Goal: Task Accomplishment & Management: Complete application form

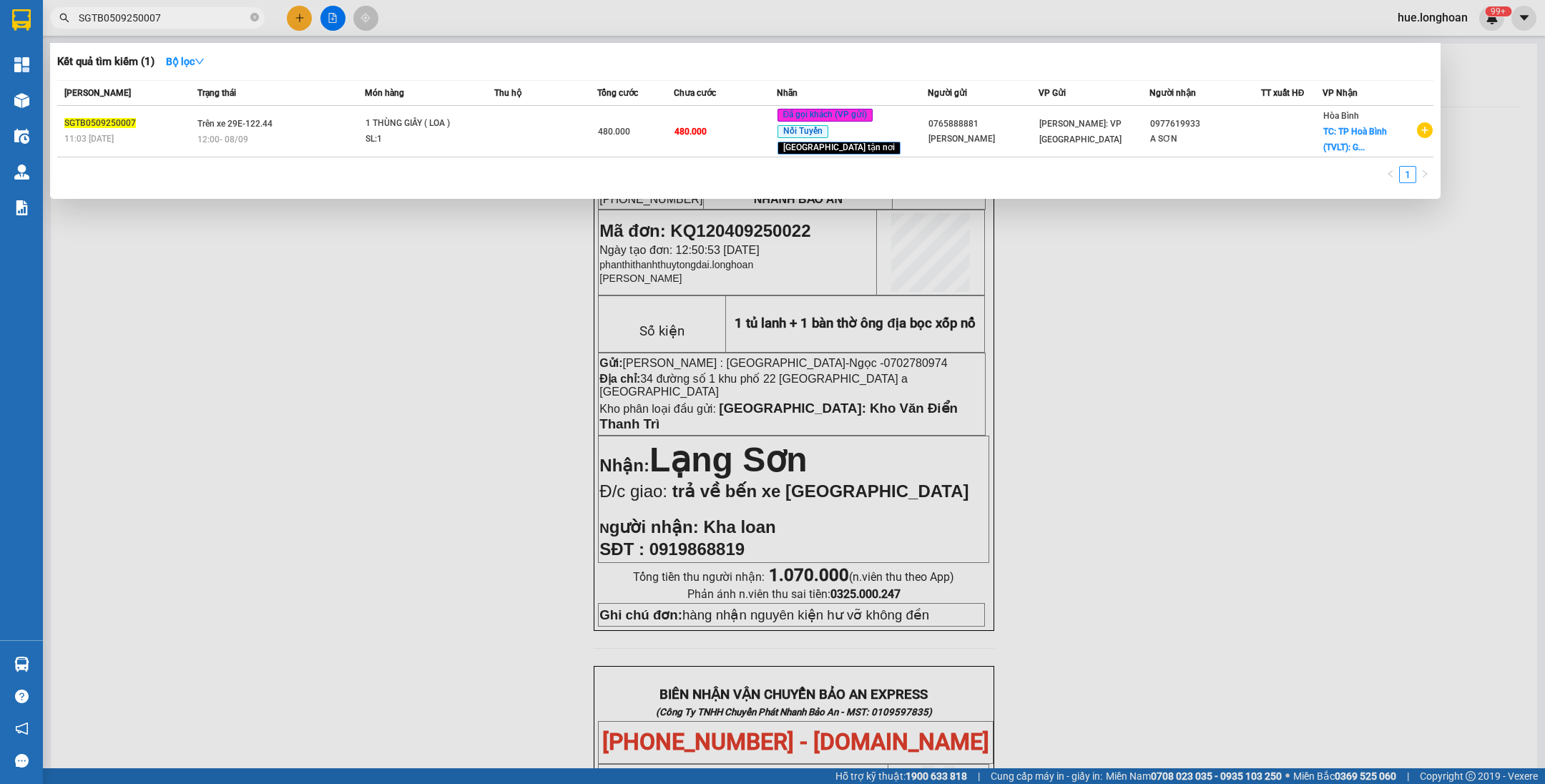
click at [260, 17] on span "SGTB0509250007" at bounding box center [157, 18] width 214 height 22
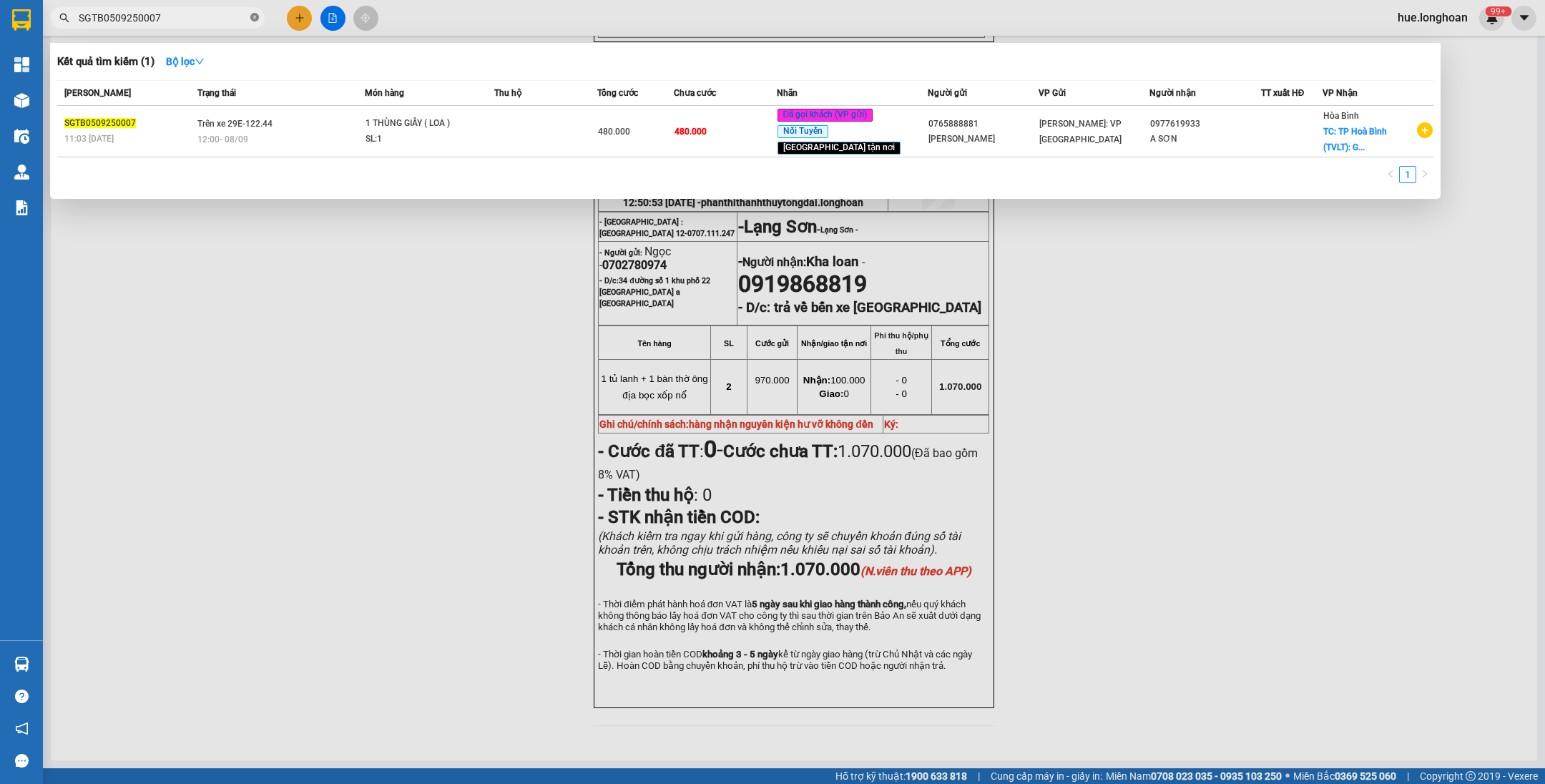
click at [253, 15] on icon "close-circle" at bounding box center [254, 17] width 9 height 9
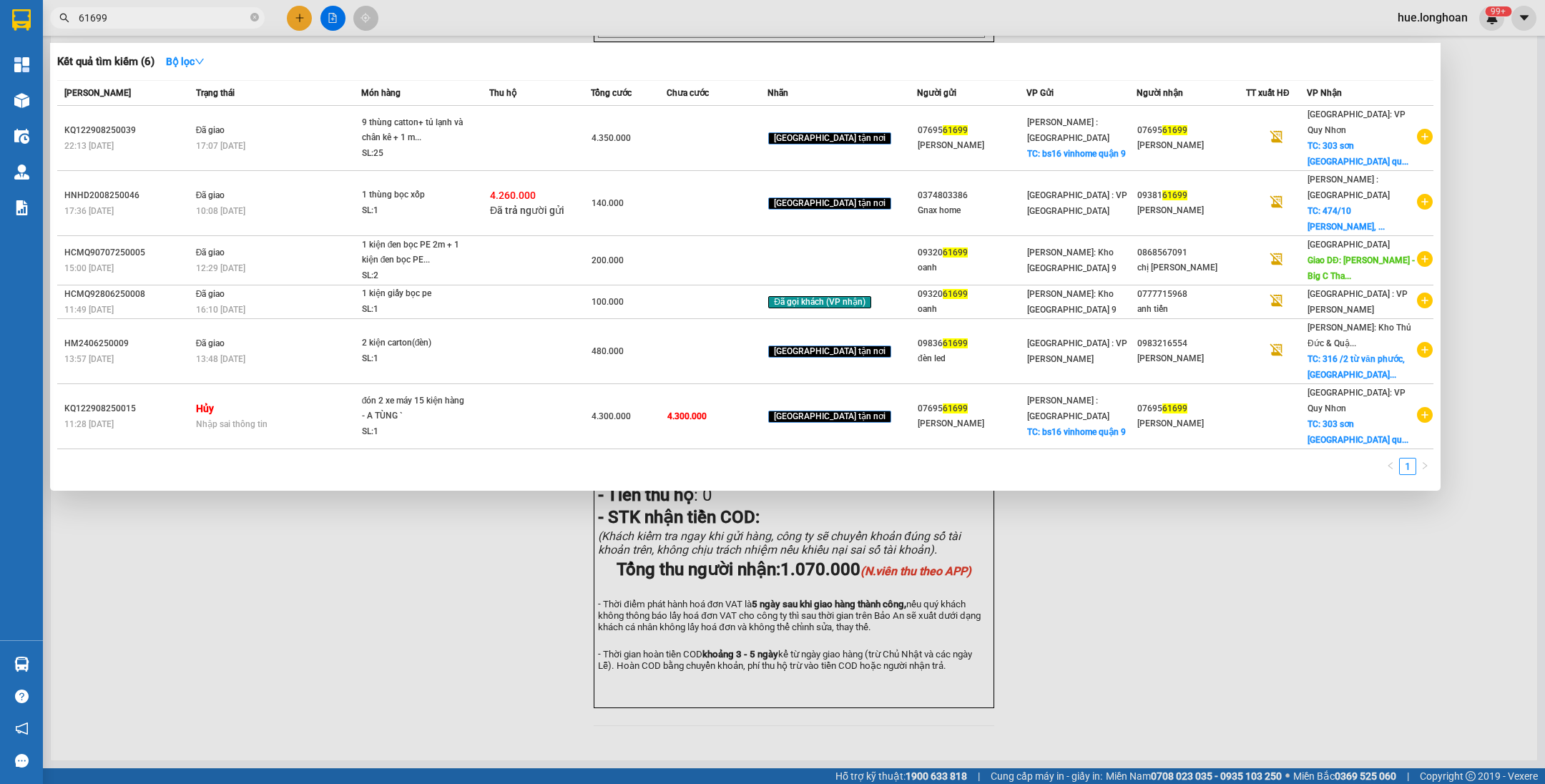
type input "61699"
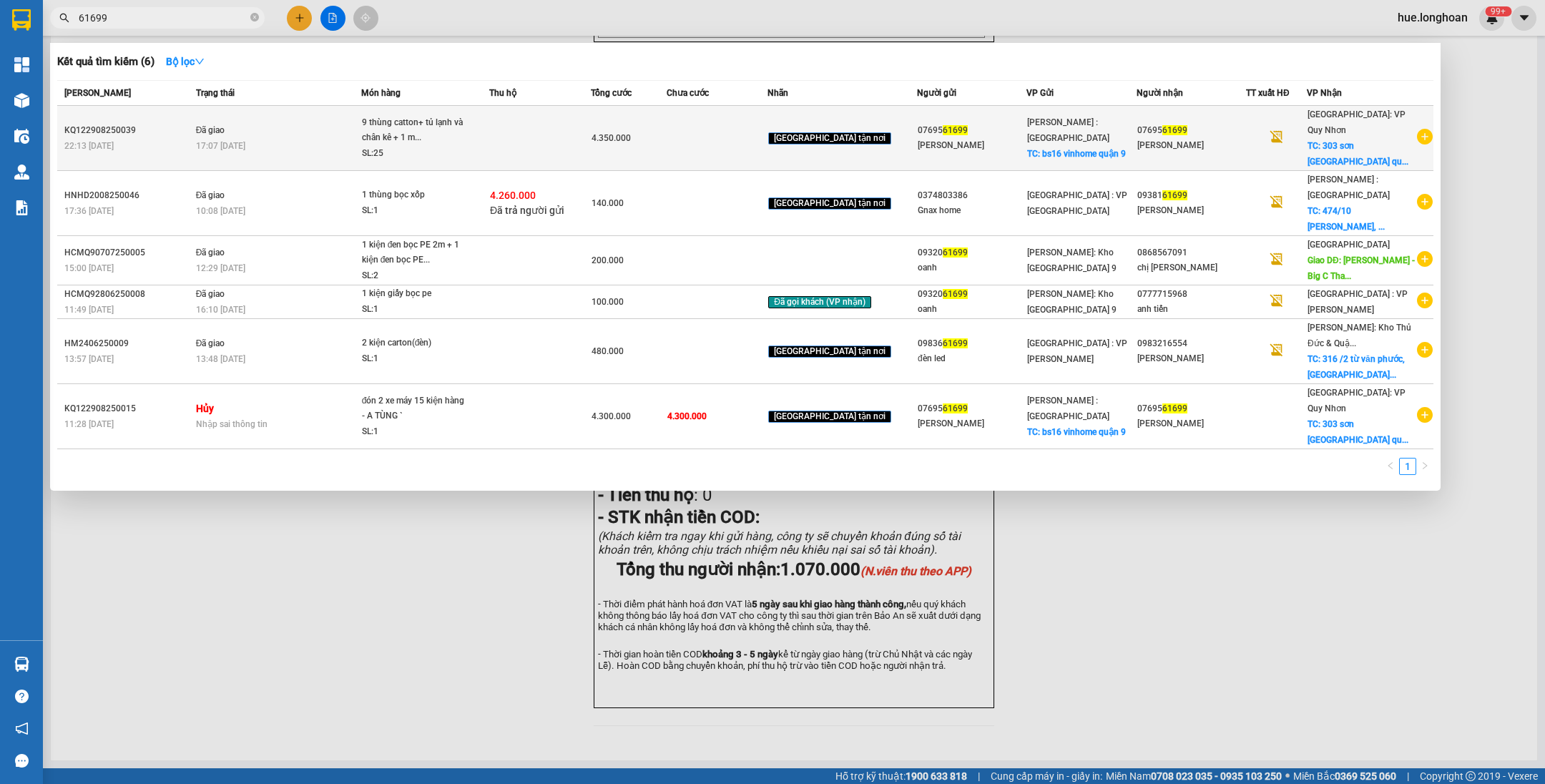
click at [759, 144] on td at bounding box center [717, 138] width 101 height 65
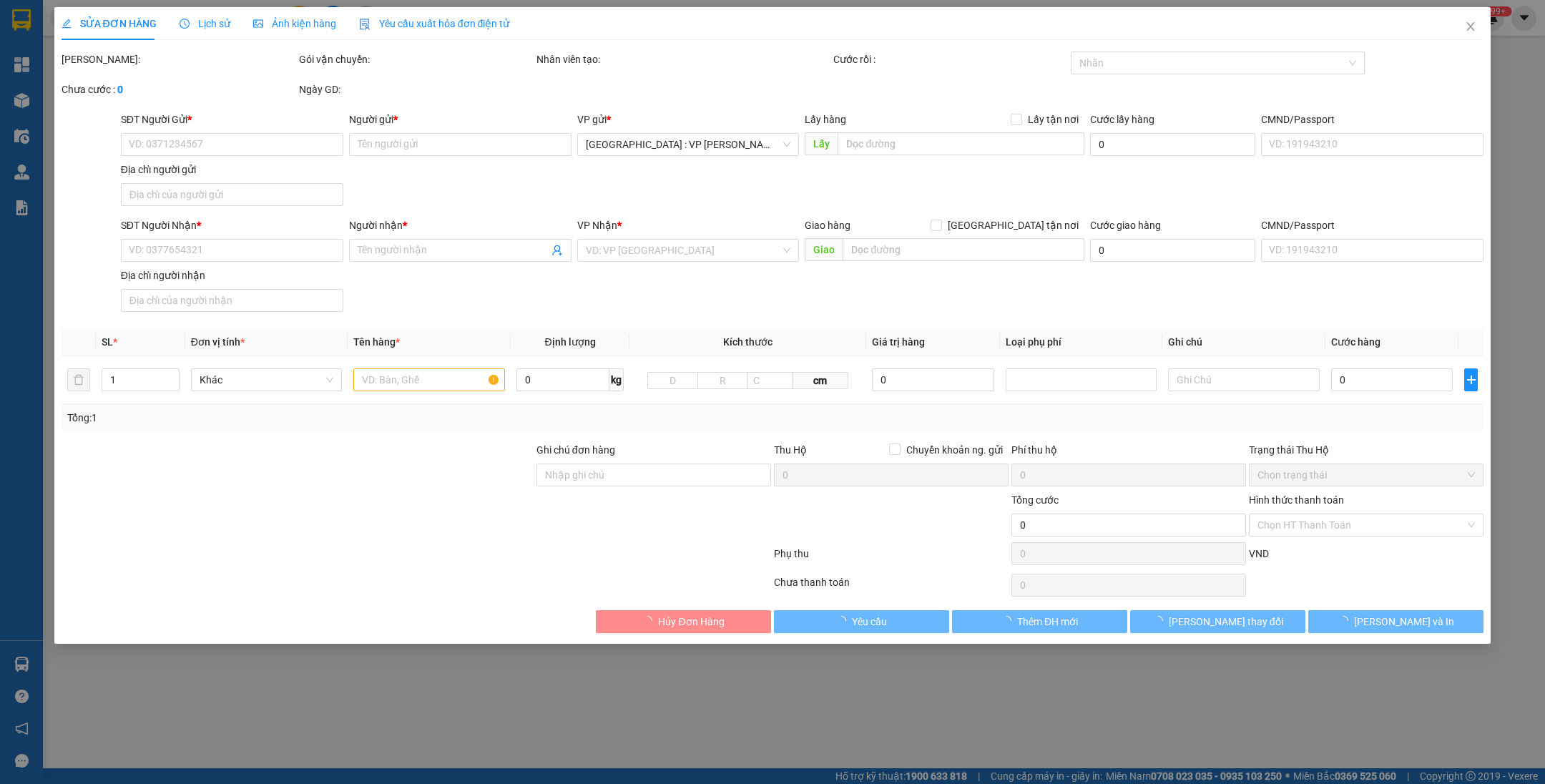
type input "0769561699"
type input "[PERSON_NAME]"
checkbox input "true"
type input "bs16 vinhome quận 9"
type input "200.000"
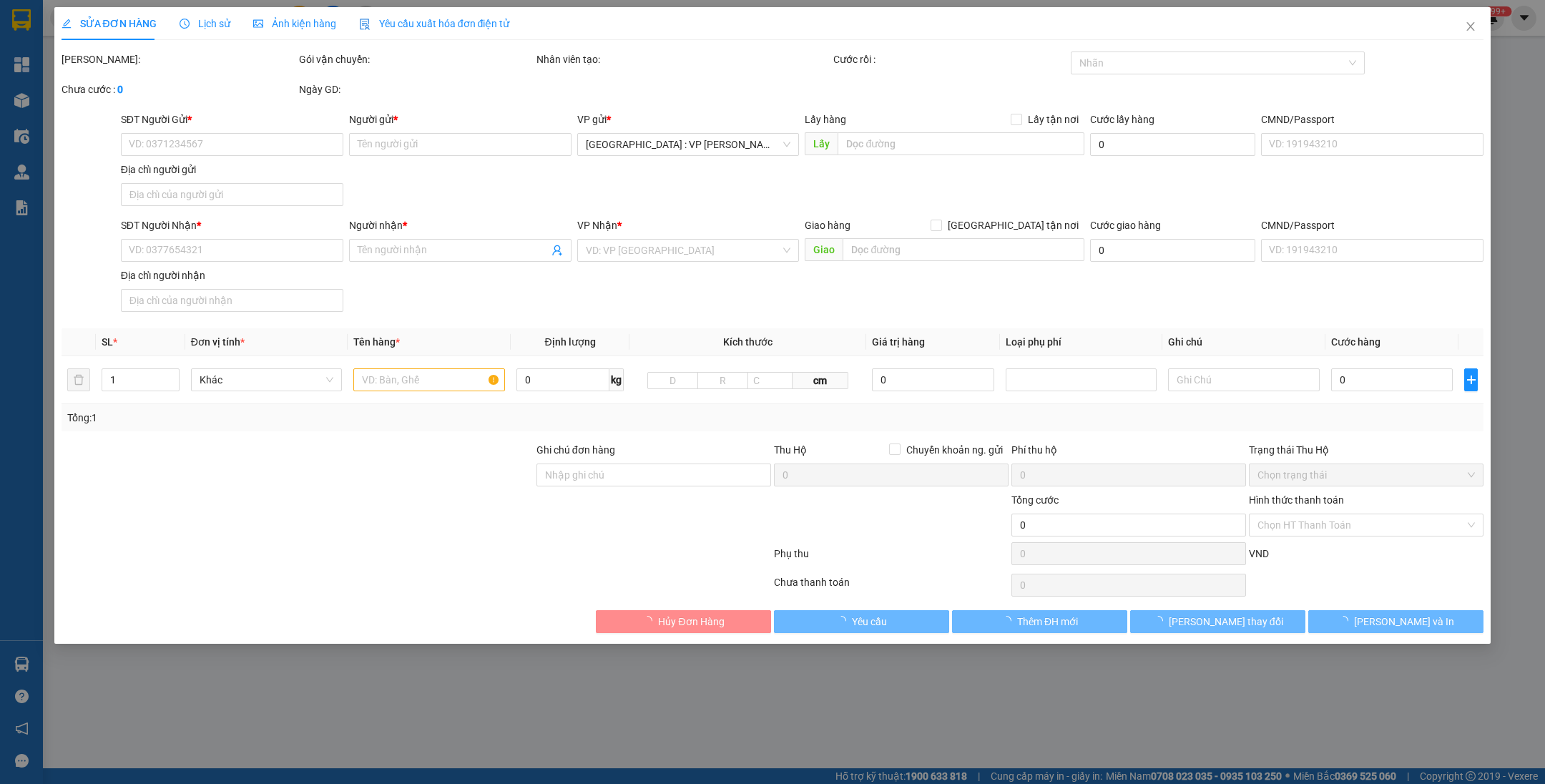
type input "0769561699"
type input "[PERSON_NAME]"
checkbox input "true"
type input "303 sơn [GEOGRAPHIC_DATA]"
type input "HÀNG DỌN NHÀ HƯ VỠ KHÔNG ĐỀN"
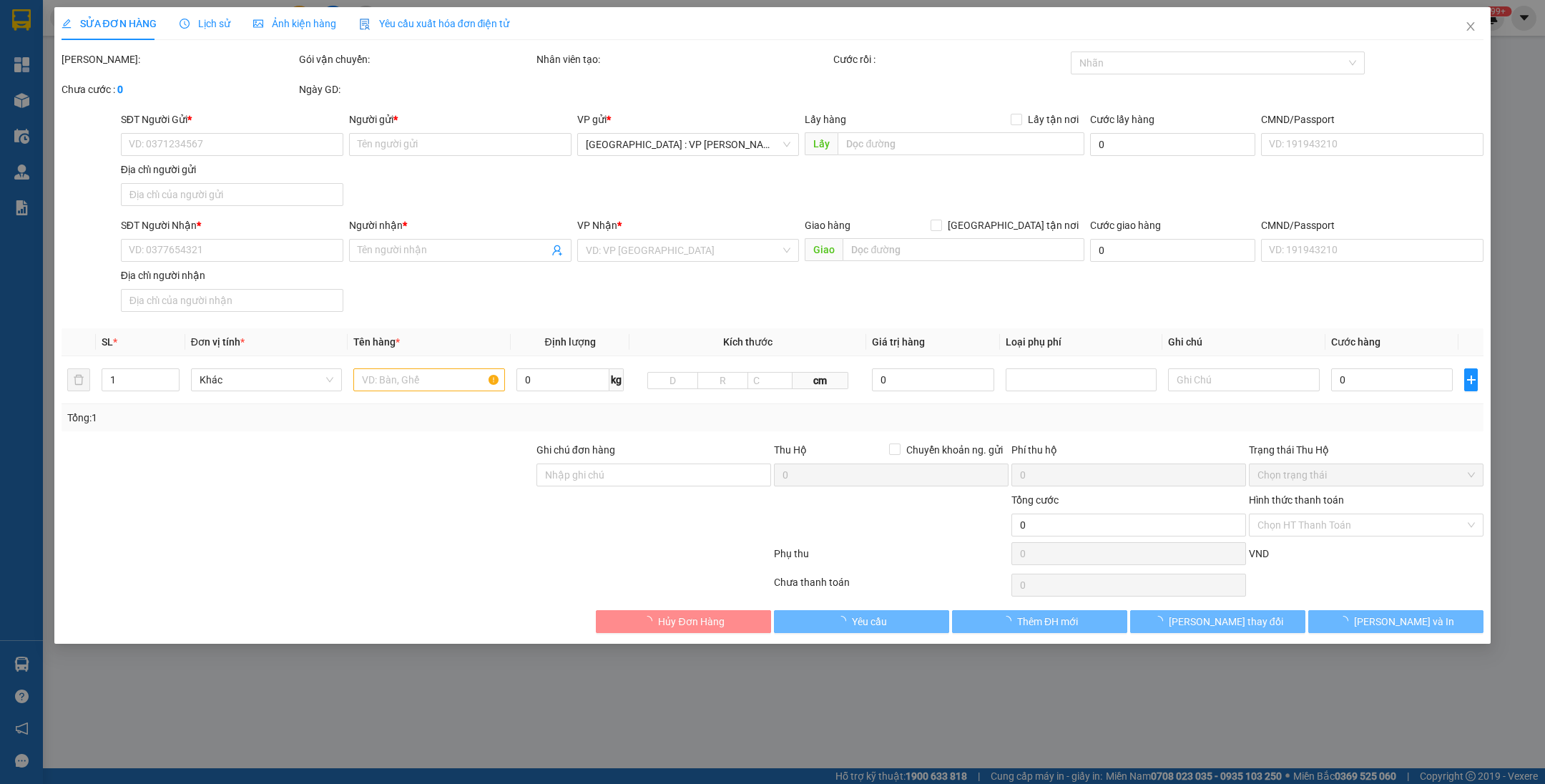
type input "4.350.000"
type input "150.000"
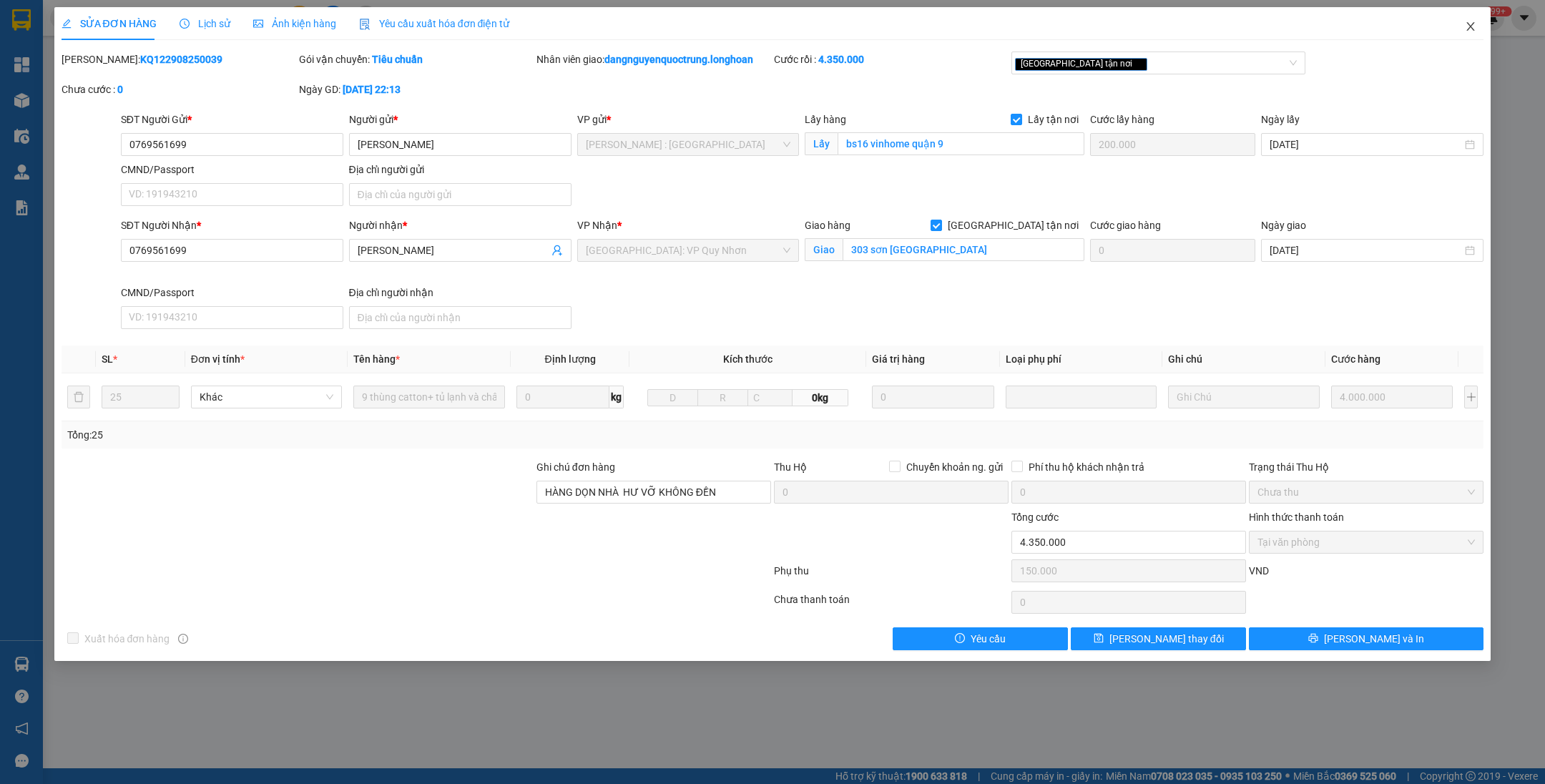
click at [1461, 22] on span "Close" at bounding box center [1471, 27] width 40 height 40
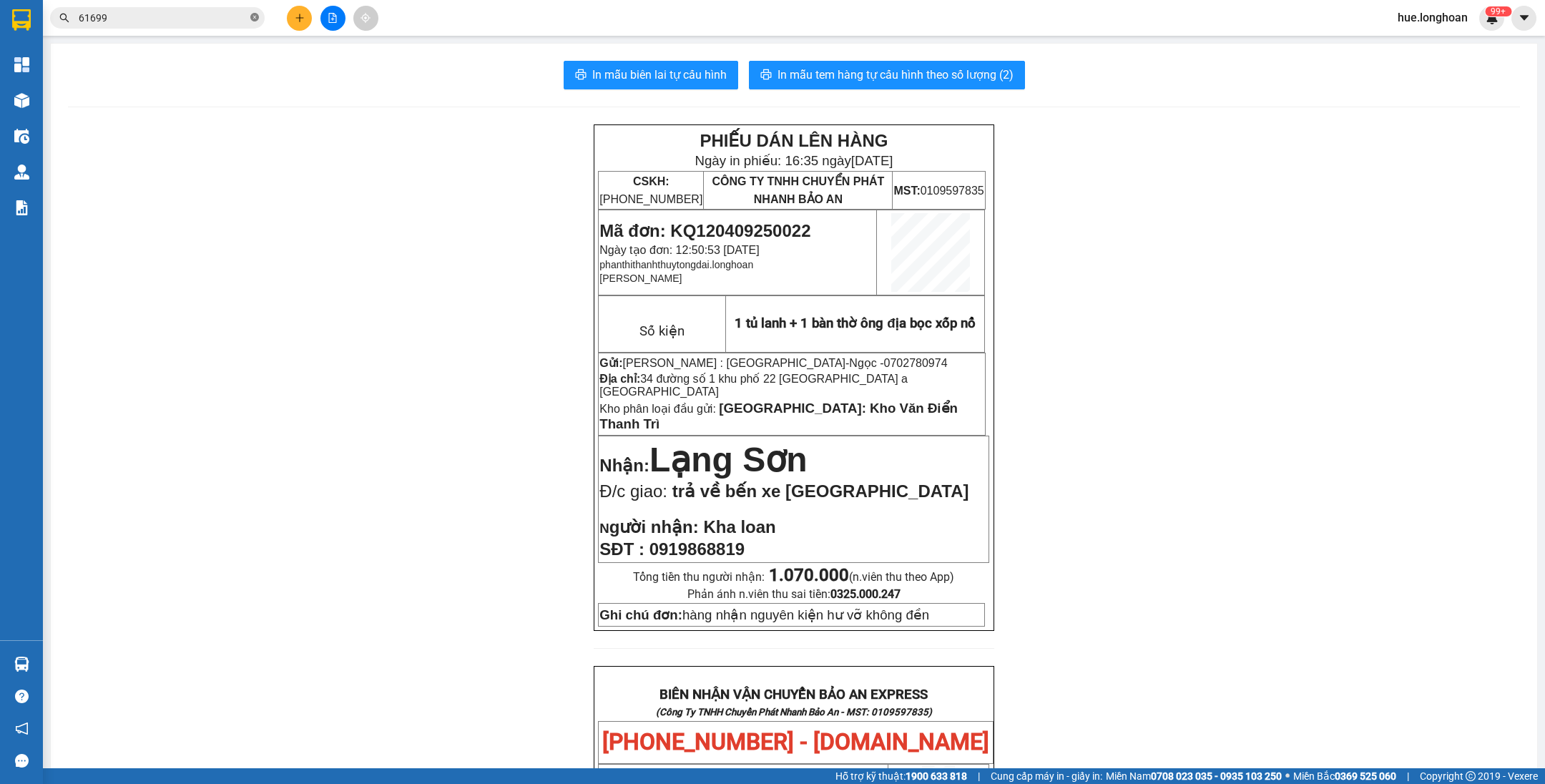
click at [257, 17] on icon "close-circle" at bounding box center [254, 17] width 9 height 9
paste input "[URL][DOMAIN_NAME]"
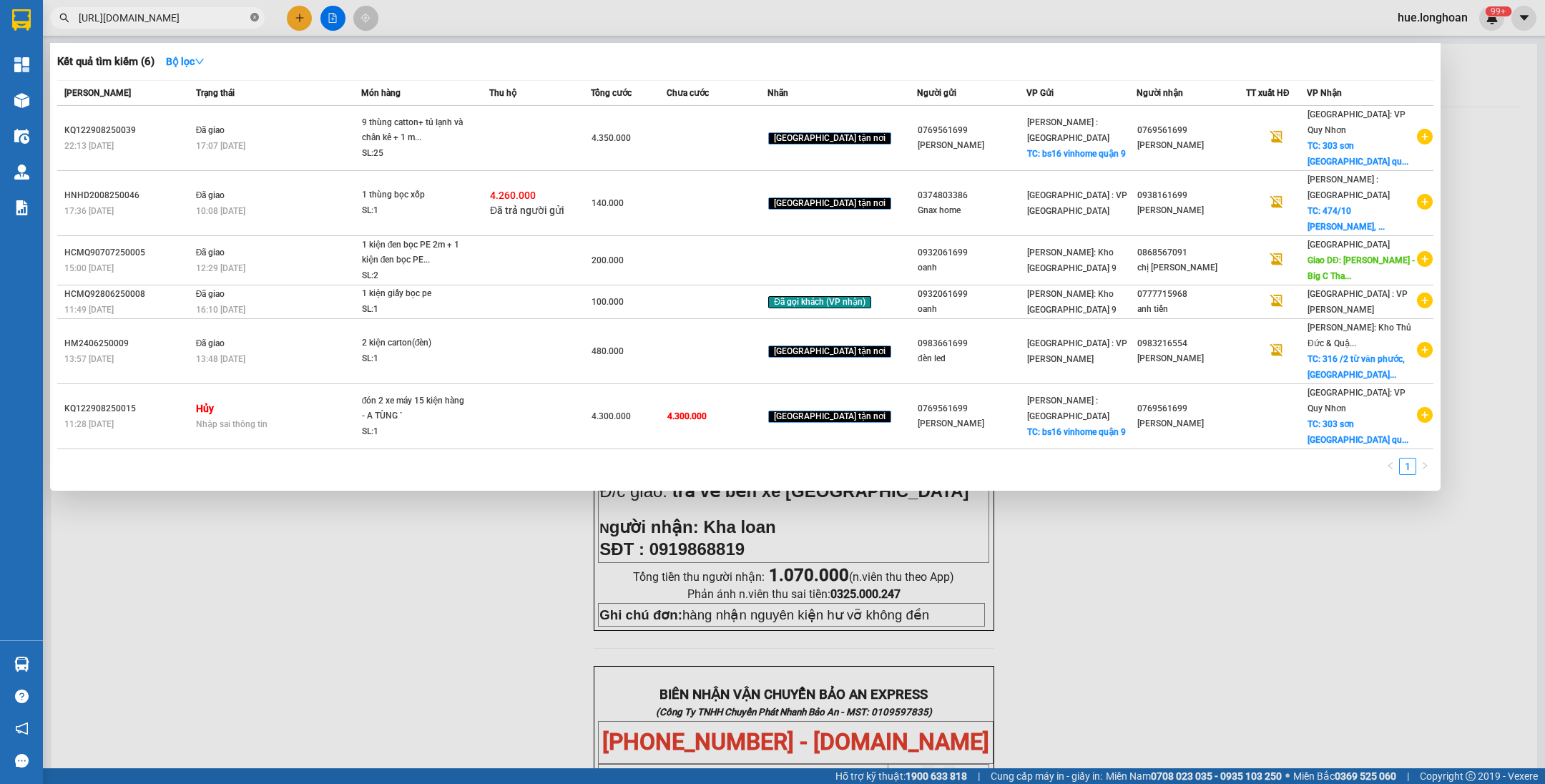
scroll to position [0, 166]
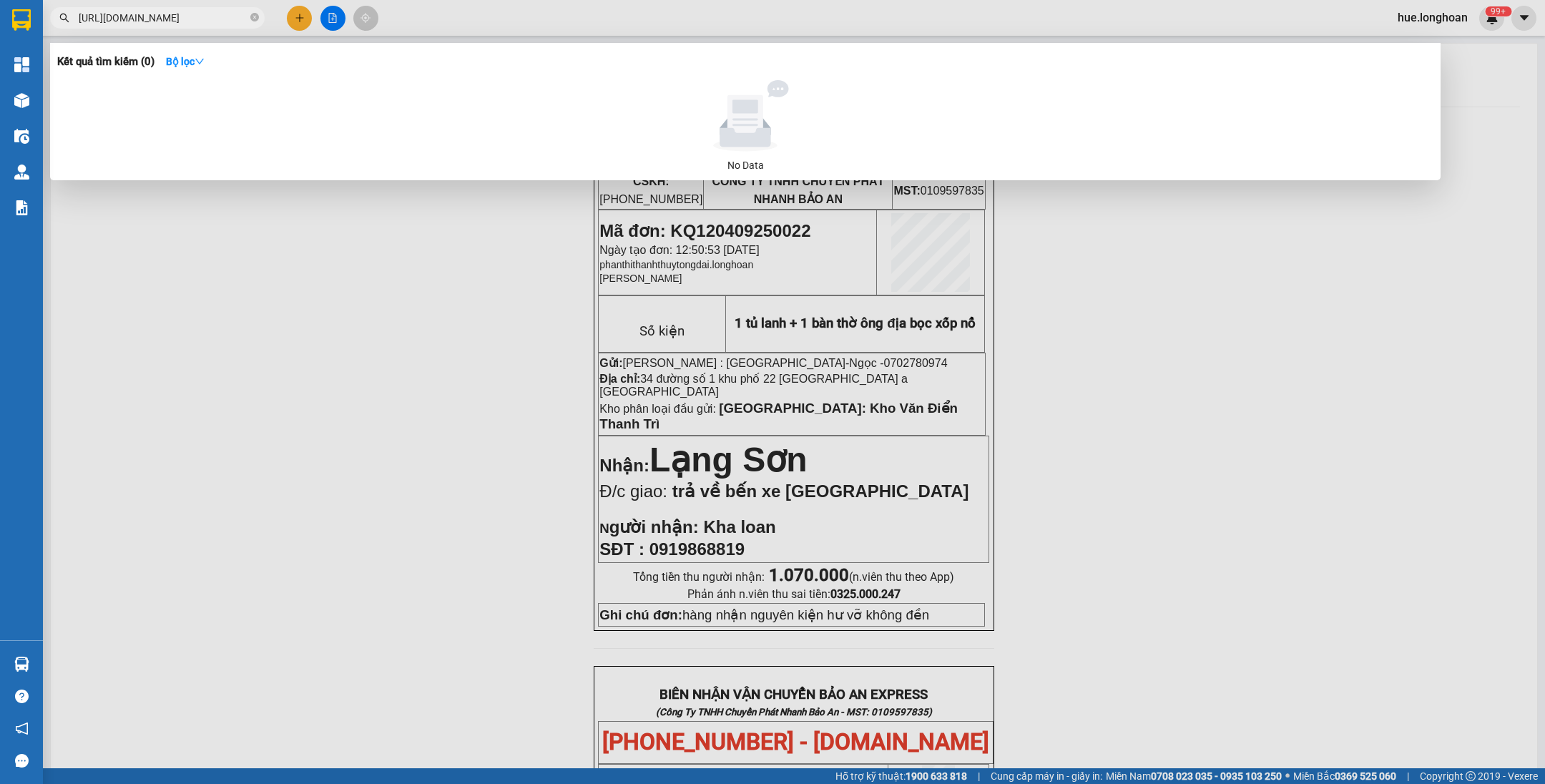
type input "[URL][DOMAIN_NAME]"
click at [254, 20] on icon "close-circle" at bounding box center [254, 17] width 9 height 9
type input "5560"
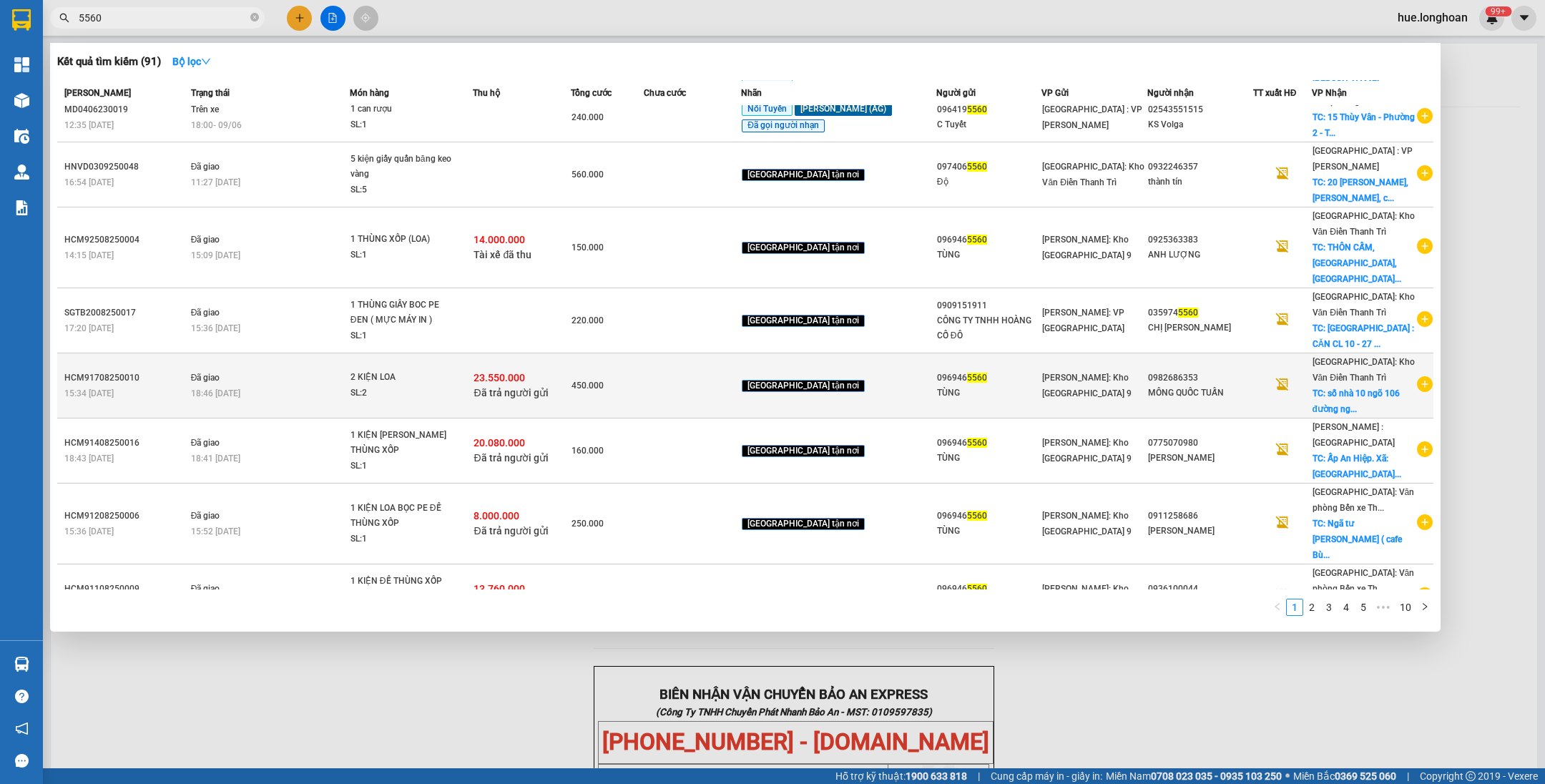
scroll to position [113, 0]
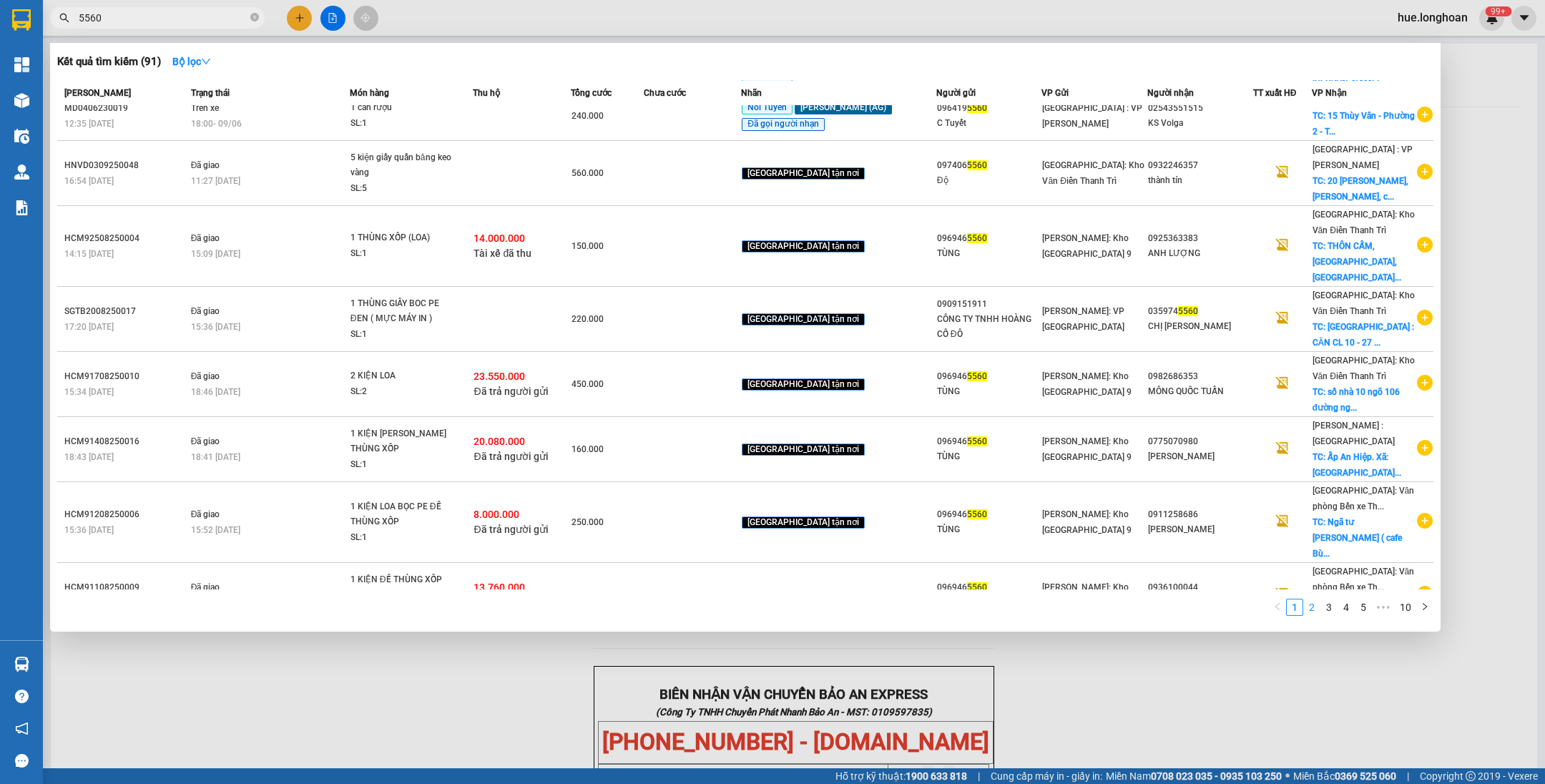
click at [1309, 613] on link "2" at bounding box center [1311, 607] width 15 height 15
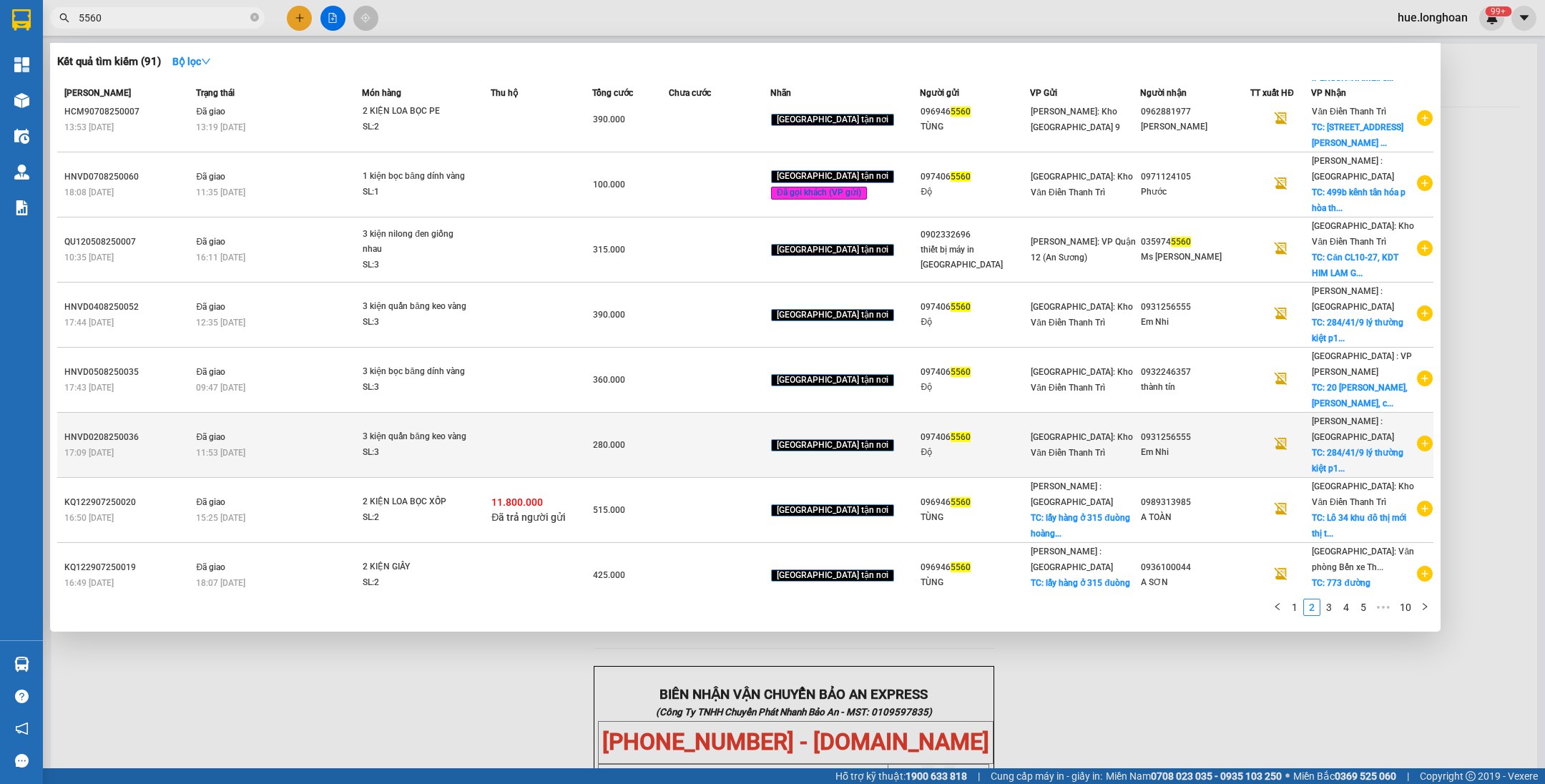
scroll to position [141, 0]
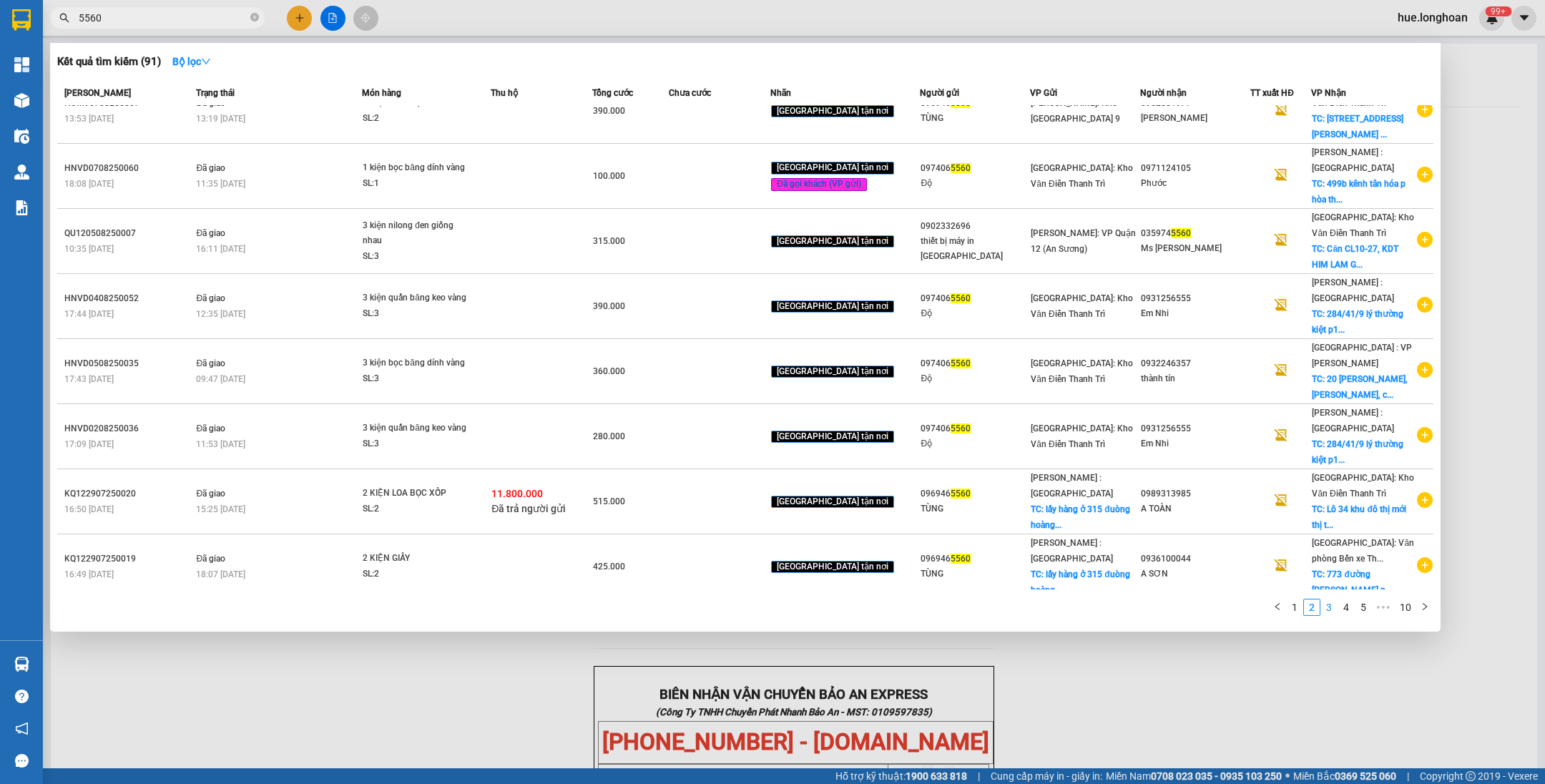
click at [1328, 605] on link "3" at bounding box center [1328, 607] width 15 height 15
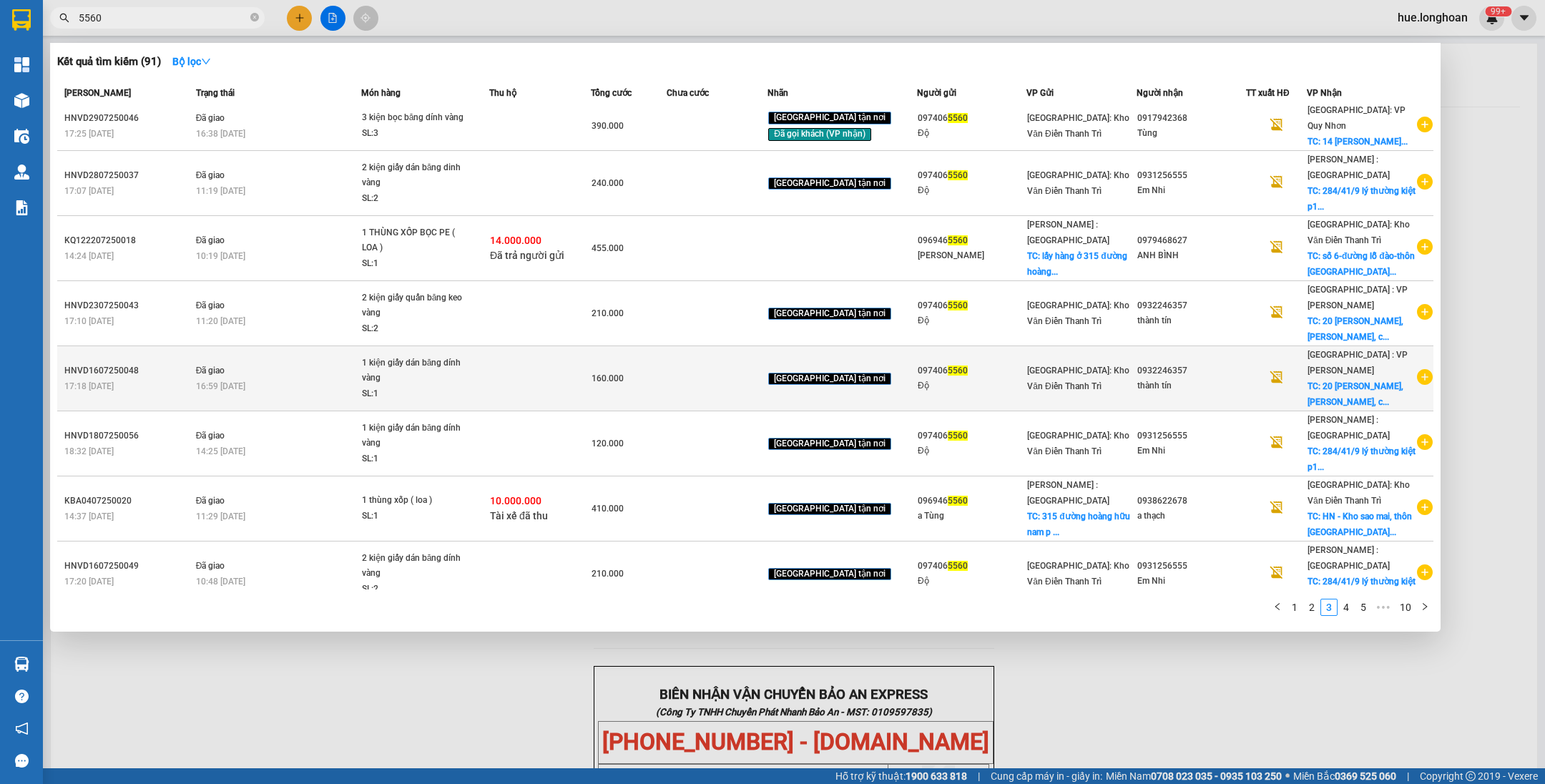
scroll to position [0, 0]
